Goal: Information Seeking & Learning: Understand process/instructions

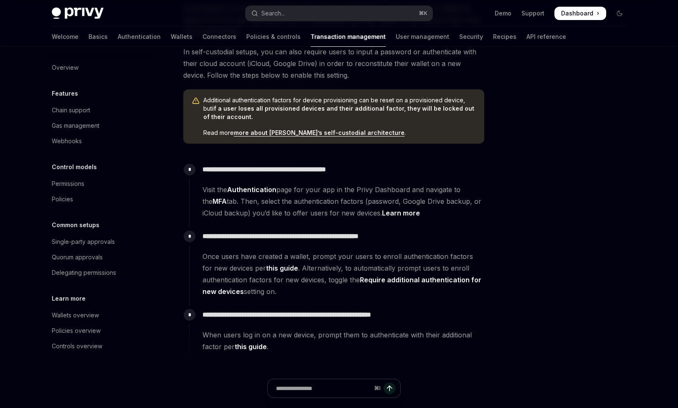
scroll to position [193, 0]
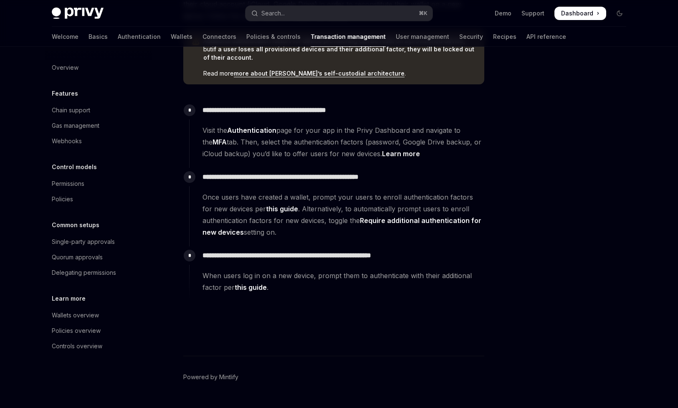
click at [249, 288] on link "this guide" at bounding box center [251, 287] width 32 height 9
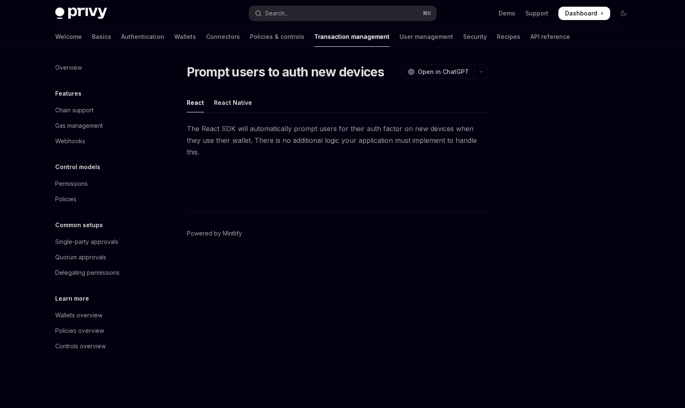
type textarea "*"
